Goal: Navigation & Orientation: Find specific page/section

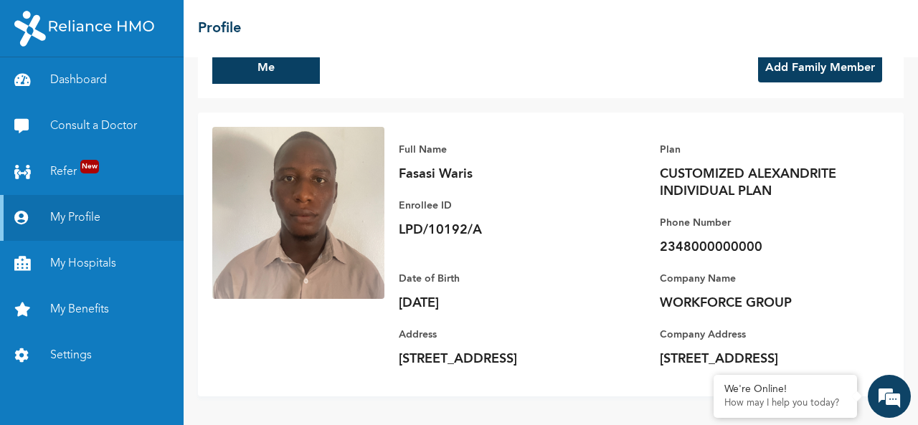
scroll to position [1, 0]
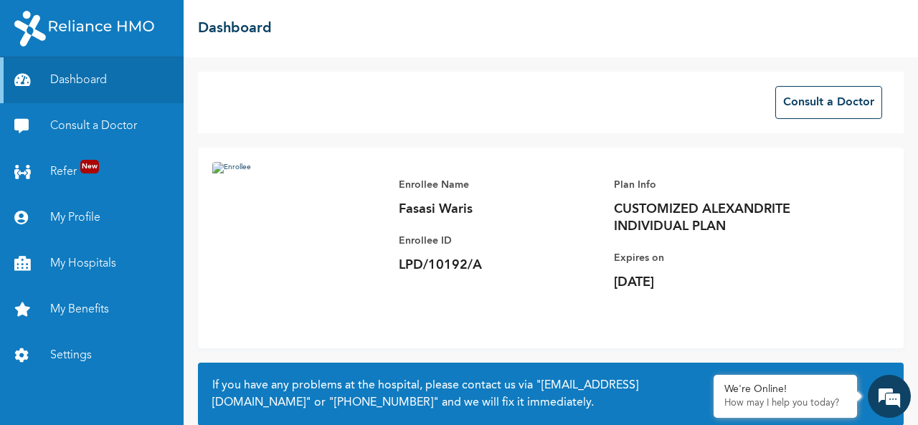
scroll to position [130, 0]
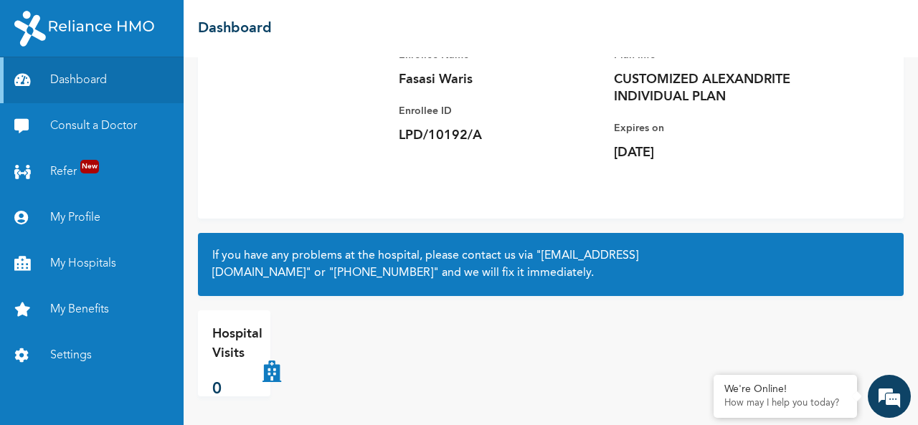
click at [241, 361] on p "Hospital Visits" at bounding box center [237, 344] width 50 height 39
click at [276, 374] on icon at bounding box center [271, 353] width 19 height 57
